Goal: Transaction & Acquisition: Purchase product/service

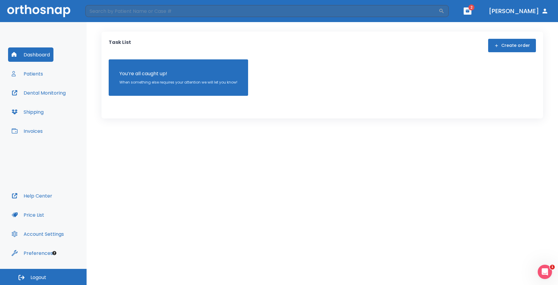
click at [39, 132] on button "Invoices" at bounding box center [27, 131] width 38 height 14
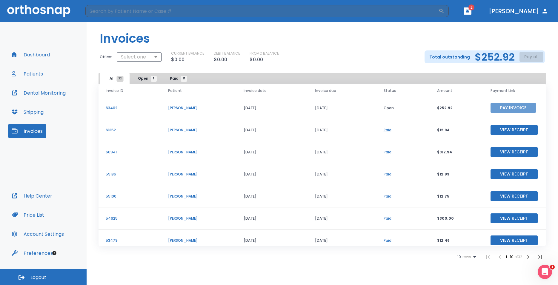
click at [494, 106] on button "Pay Invoice" at bounding box center [513, 108] width 45 height 10
click at [253, 39] on header "Invoices" at bounding box center [323, 36] width 472 height 28
click at [36, 52] on button "Dashboard" at bounding box center [30, 55] width 45 height 14
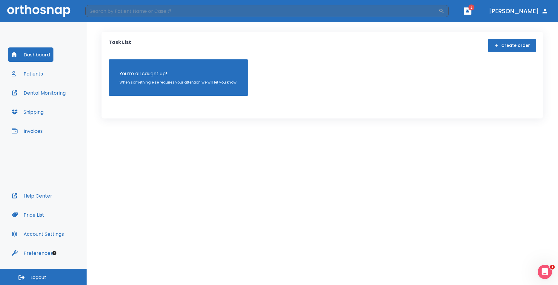
click at [558, 31] on div "Task List Create order You’re all caught up! When something else requires your …" at bounding box center [323, 153] width 472 height 263
